Goal: Information Seeking & Learning: Learn about a topic

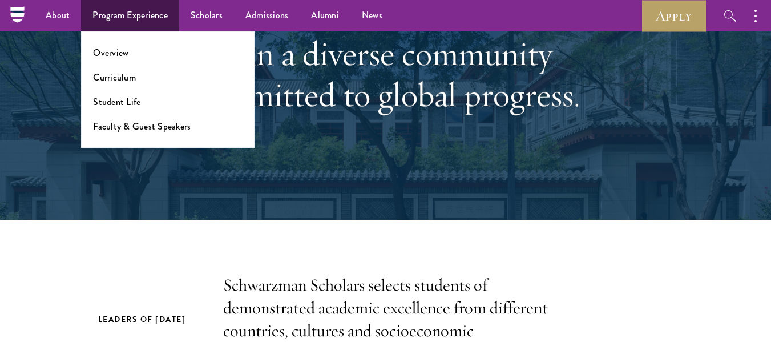
scroll to position [34, 0]
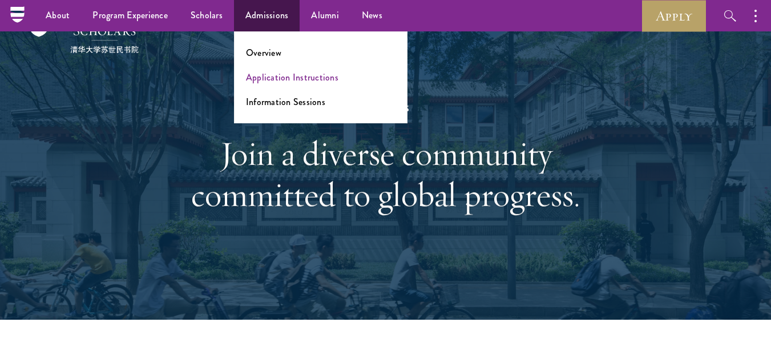
drag, startPoint x: 276, startPoint y: 68, endPoint x: 276, endPoint y: 80, distance: 11.4
click at [276, 80] on ul "Overview Application Instructions Information Sessions" at bounding box center [320, 77] width 173 height 92
click at [276, 80] on link "Application Instructions" at bounding box center [292, 77] width 92 height 13
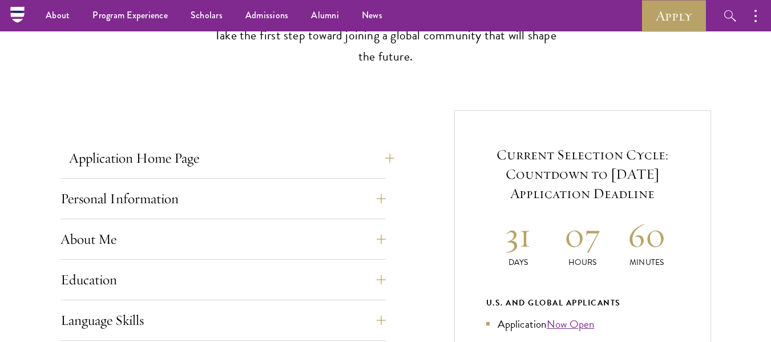
scroll to position [342, 0]
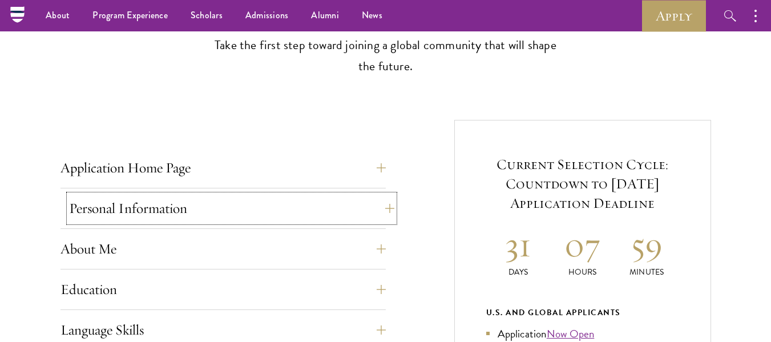
click at [384, 212] on button "Personal Information" at bounding box center [231, 208] width 325 height 27
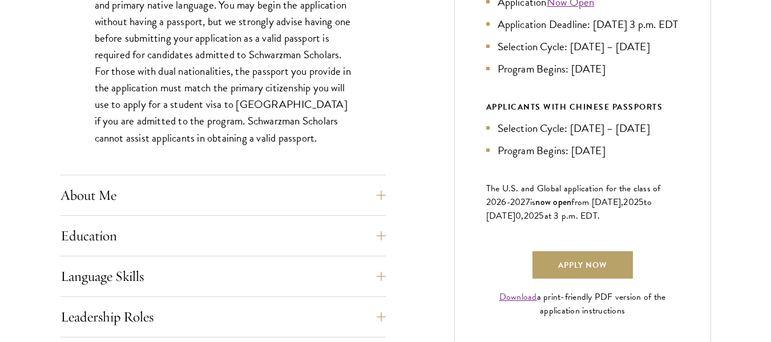
scroll to position [674, 0]
click at [375, 196] on button "About Me" at bounding box center [231, 194] width 325 height 27
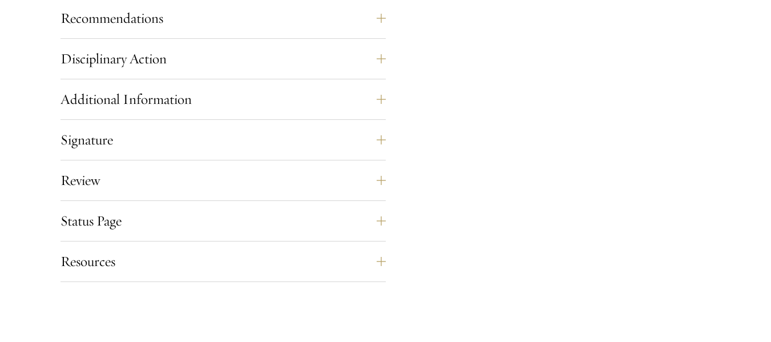
scroll to position [1410, 0]
click at [207, 187] on button "Review" at bounding box center [231, 178] width 325 height 27
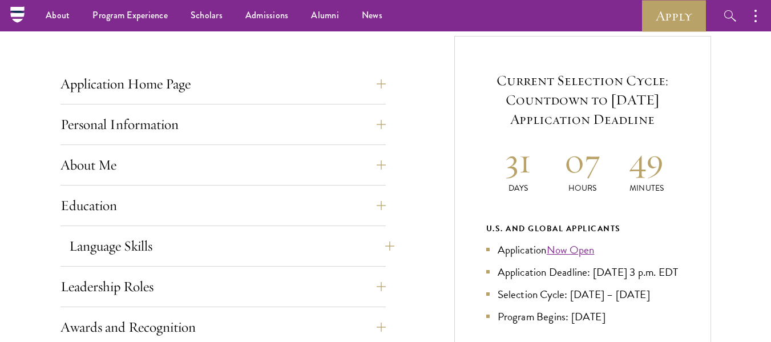
scroll to position [422, 0]
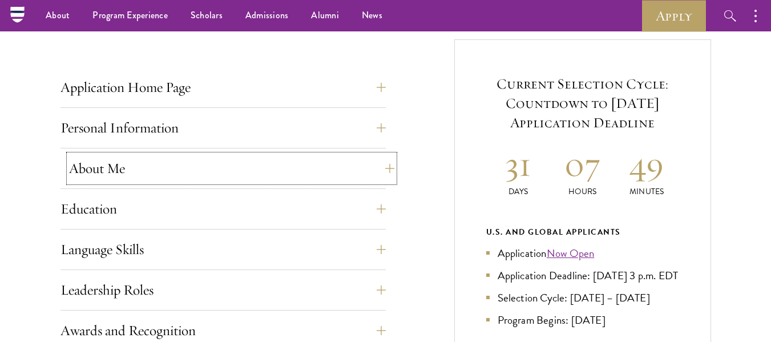
click at [224, 166] on button "About Me" at bounding box center [231, 168] width 325 height 27
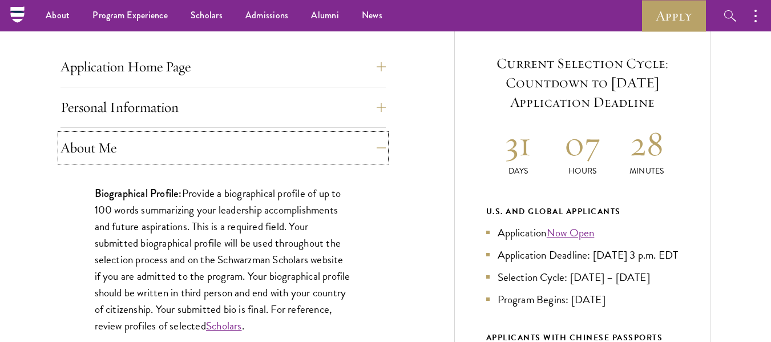
scroll to position [442, 0]
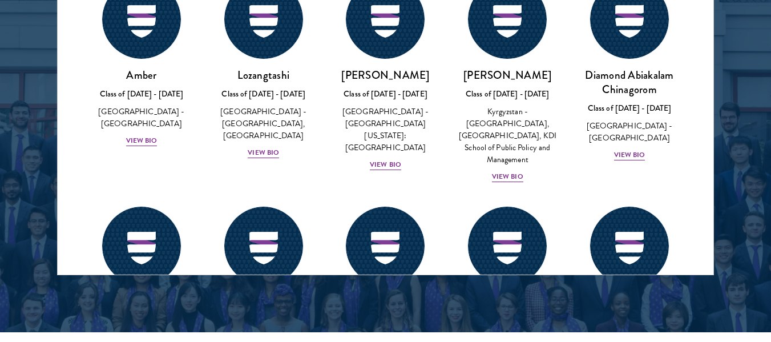
scroll to position [5, 0]
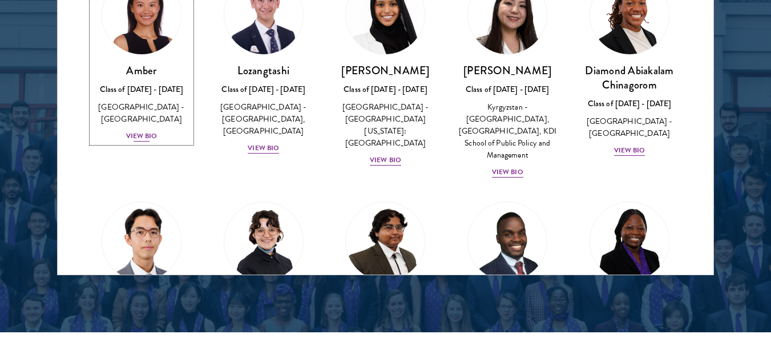
click at [146, 26] on img at bounding box center [141, 14] width 87 height 87
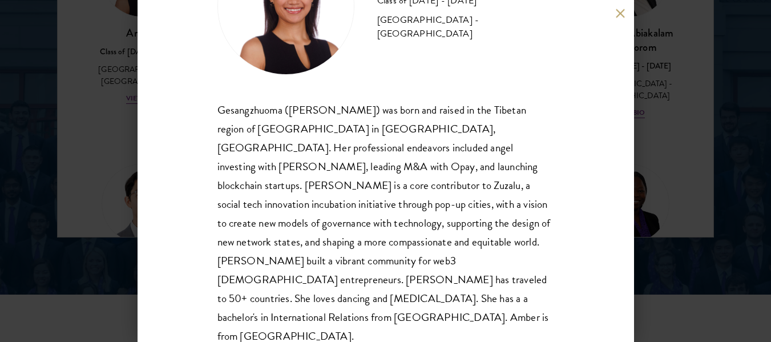
scroll to position [1597, 0]
click at [617, 10] on button at bounding box center [621, 14] width 10 height 10
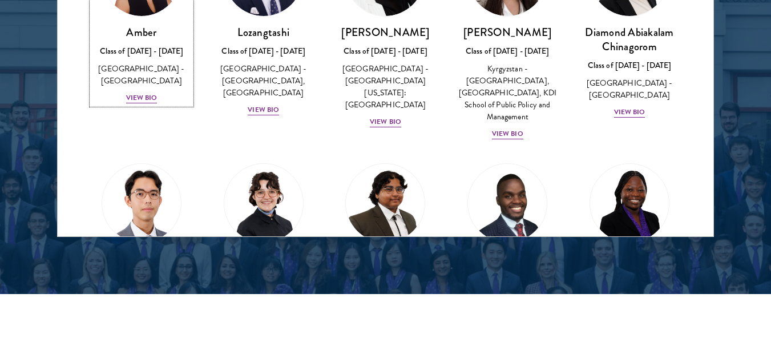
scroll to position [1534, 0]
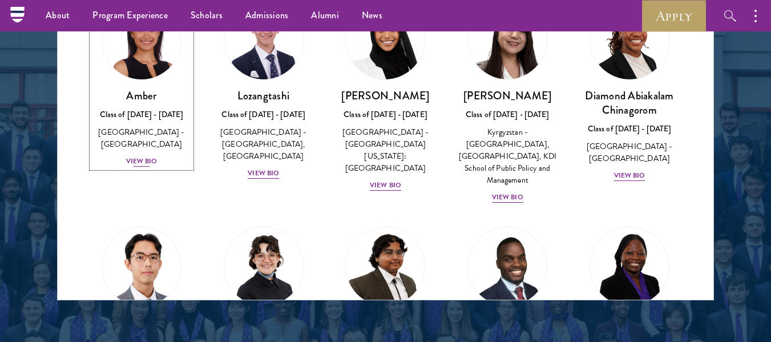
click at [147, 73] on img at bounding box center [141, 40] width 87 height 87
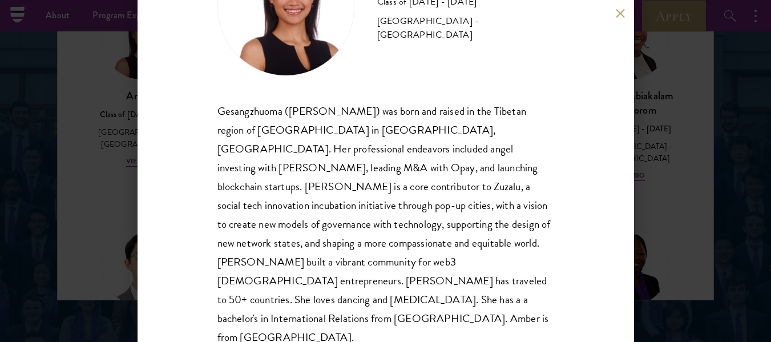
scroll to position [96, 0]
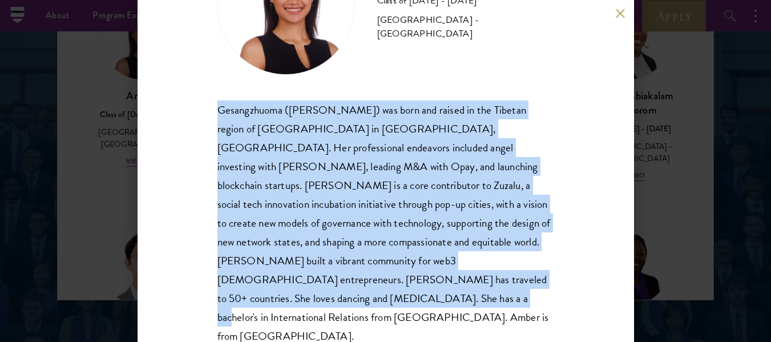
drag, startPoint x: 216, startPoint y: 96, endPoint x: 357, endPoint y: 325, distance: 268.4
click at [357, 325] on div "Amber Class of [DATE] - [DATE] [GEOGRAPHIC_DATA] - [GEOGRAPHIC_DATA] Gesangzhuo…" at bounding box center [385, 171] width 496 height 342
copy div "Gesangzhuoma ([PERSON_NAME]) was born and raised in the Tibetan region of [GEOG…"
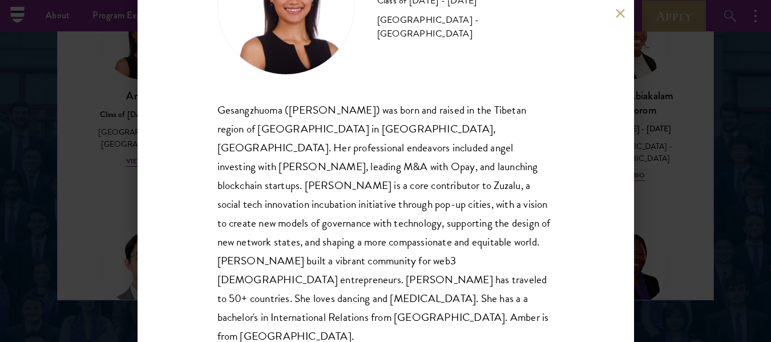
click at [624, 8] on div "Amber Class of [DATE] - [DATE] [GEOGRAPHIC_DATA] - [GEOGRAPHIC_DATA] Gesangzhuo…" at bounding box center [385, 171] width 496 height 342
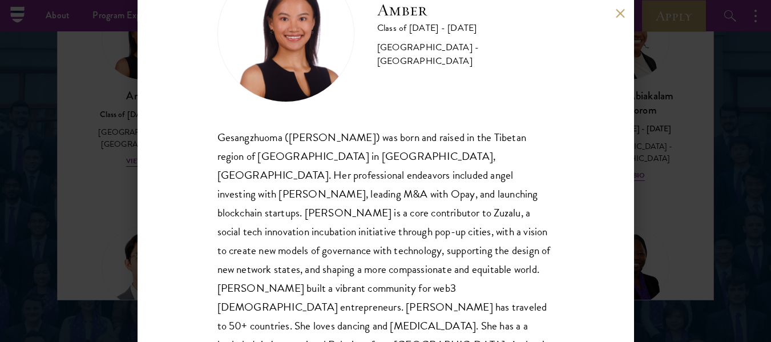
click at [624, 8] on div "Amber Class of [DATE] - [DATE] [GEOGRAPHIC_DATA] - [GEOGRAPHIC_DATA] Gesangzhuo…" at bounding box center [385, 171] width 496 height 342
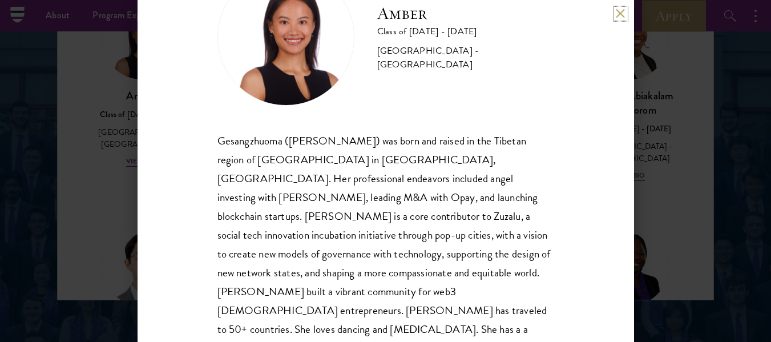
click at [618, 15] on button at bounding box center [621, 14] width 10 height 10
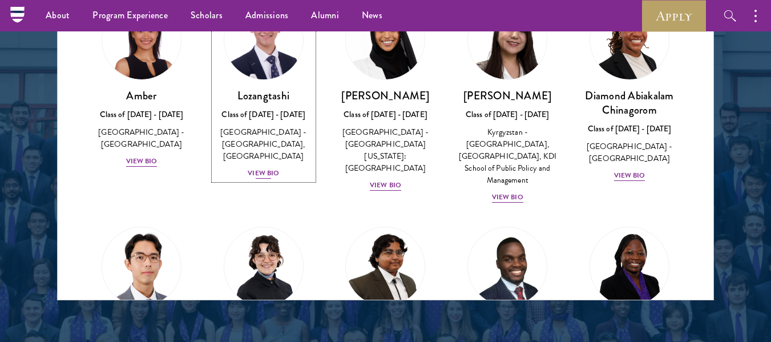
click at [272, 168] on div "View Bio" at bounding box center [263, 173] width 31 height 11
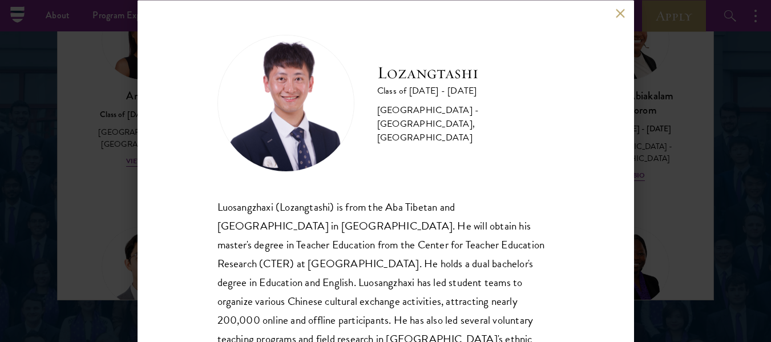
scroll to position [115, 0]
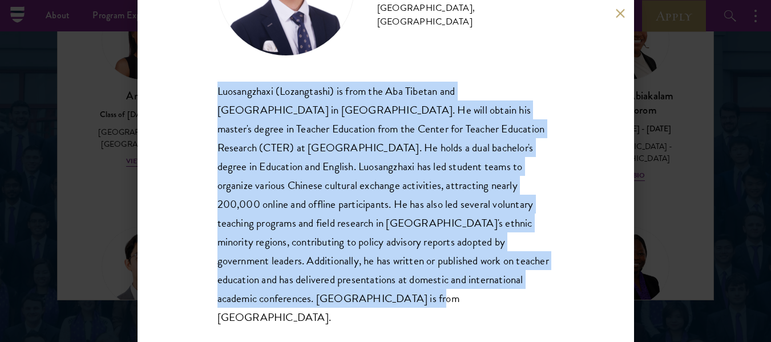
drag, startPoint x: 212, startPoint y: 92, endPoint x: 268, endPoint y: 297, distance: 212.3
click at [268, 297] on div "Lozangtashi Class of [DATE] - [DATE] [GEOGRAPHIC_DATA] - [GEOGRAPHIC_DATA], [GE…" at bounding box center [385, 171] width 496 height 342
copy div "Luosangzhaxi (Lozangtashi) is from the Aba Tibetan and [GEOGRAPHIC_DATA] in [GE…"
click at [621, 13] on button at bounding box center [621, 14] width 10 height 10
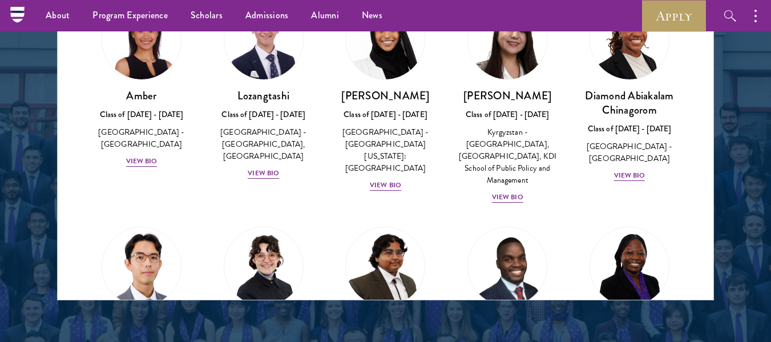
click at [617, 184] on div "Diamond Abiakalam [GEOGRAPHIC_DATA] Class of [DATE] - [DATE] [GEOGRAPHIC_DATA] …" at bounding box center [629, 91] width 122 height 205
click at [626, 176] on div "View Bio" at bounding box center [629, 175] width 31 height 11
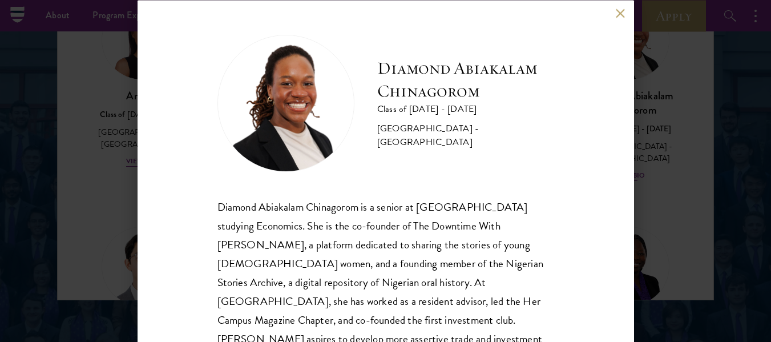
scroll to position [59, 0]
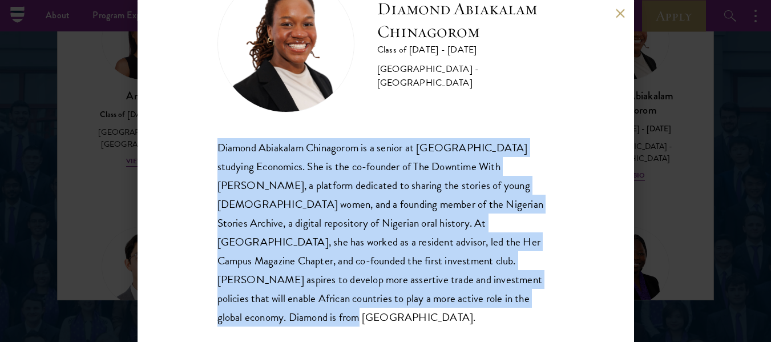
drag, startPoint x: 212, startPoint y: 141, endPoint x: 574, endPoint y: 296, distance: 394.1
click at [574, 296] on div "Diamond Abiakalam [GEOGRAPHIC_DATA] Class of [DATE] - [DATE] [GEOGRAPHIC_DATA] …" at bounding box center [385, 171] width 496 height 342
click at [621, 15] on button at bounding box center [621, 14] width 10 height 10
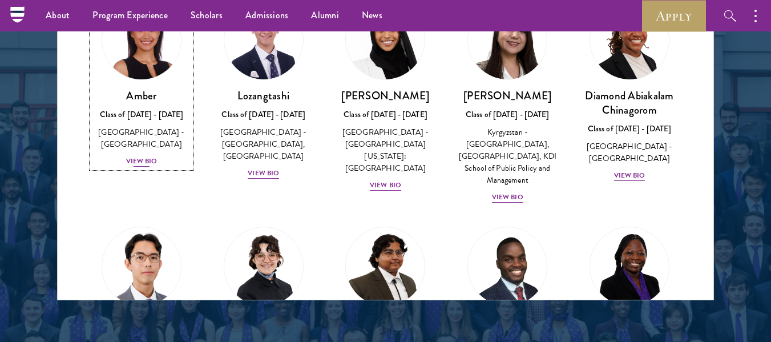
click at [138, 156] on div "View Bio" at bounding box center [141, 161] width 31 height 11
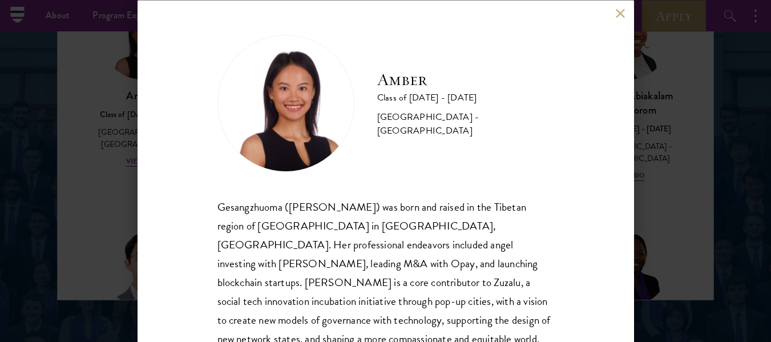
click at [616, 13] on button at bounding box center [621, 14] width 10 height 10
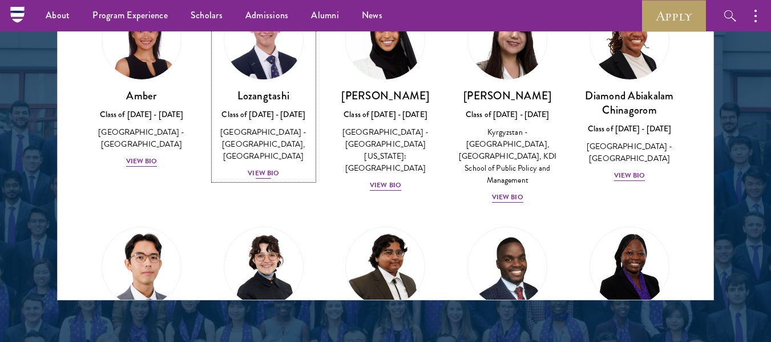
click at [268, 171] on div "View Bio" at bounding box center [263, 173] width 31 height 11
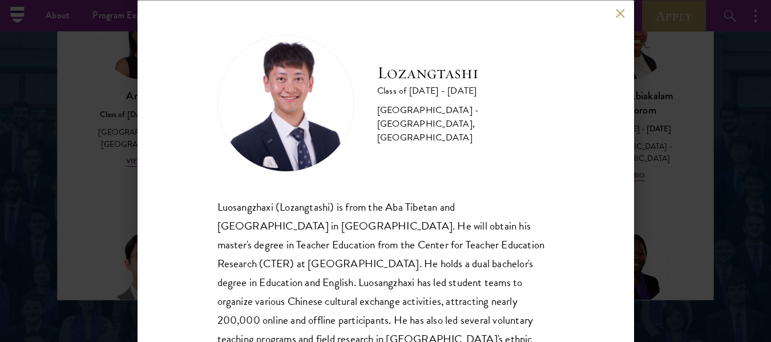
click at [620, 11] on button at bounding box center [621, 14] width 10 height 10
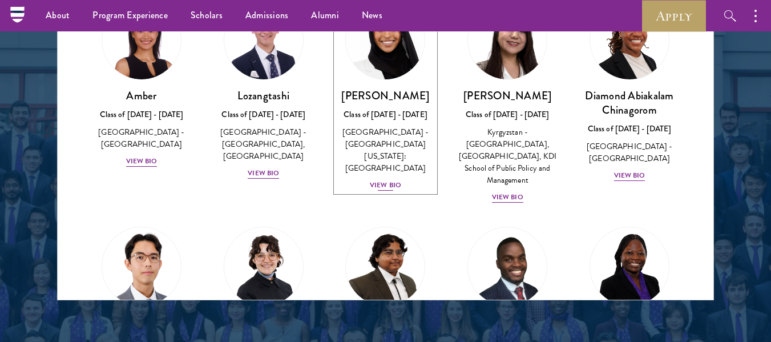
click at [386, 165] on div "[PERSON_NAME] Class of [DATE] - [DATE] [GEOGRAPHIC_DATA] - [GEOGRAPHIC_DATA][US…" at bounding box center [385, 139] width 99 height 103
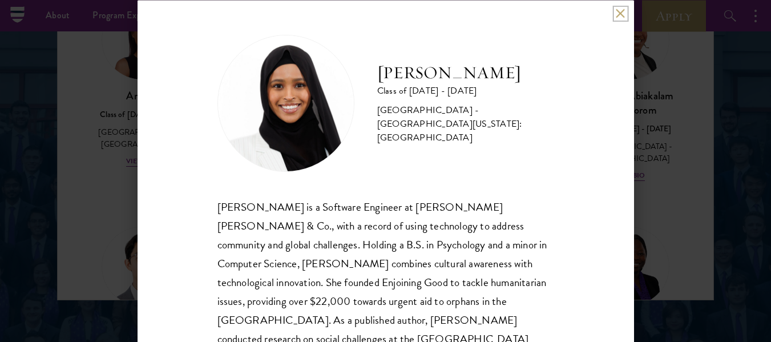
click at [620, 14] on button at bounding box center [621, 14] width 10 height 10
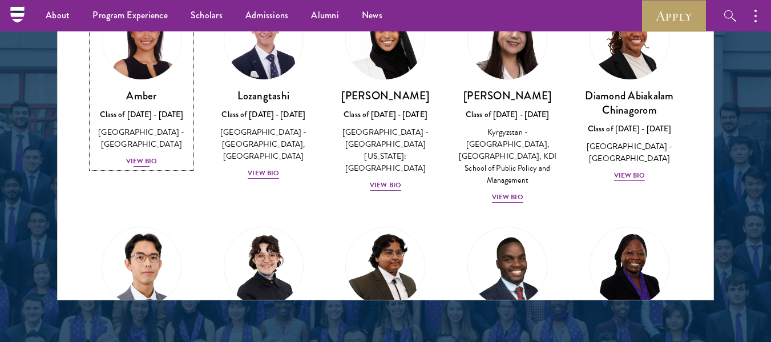
click at [140, 156] on div "View Bio" at bounding box center [141, 161] width 31 height 11
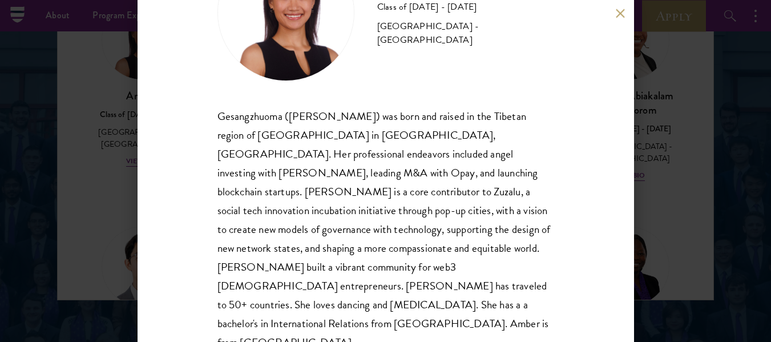
scroll to position [91, 0]
click at [617, 11] on button at bounding box center [621, 14] width 10 height 10
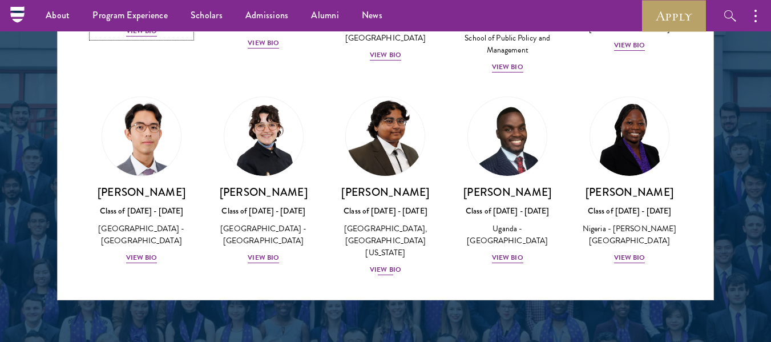
scroll to position [135, 0]
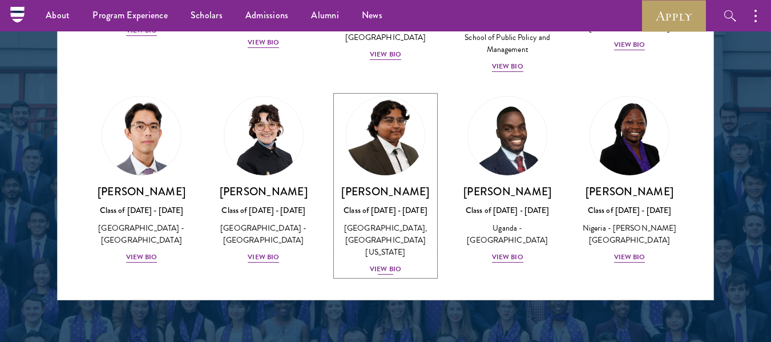
click at [386, 273] on div "View Bio" at bounding box center [385, 269] width 31 height 11
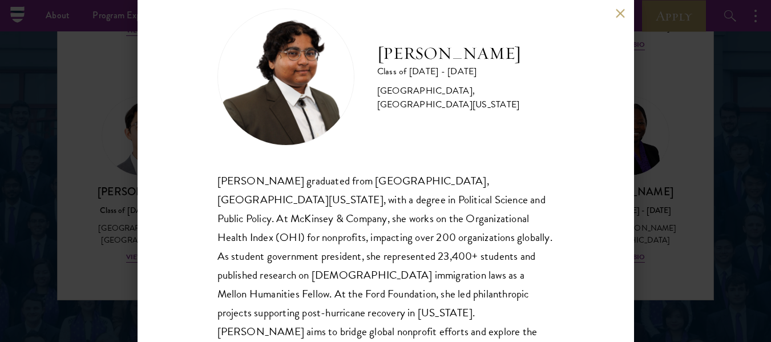
scroll to position [26, 0]
